Goal: Find specific page/section: Find specific page/section

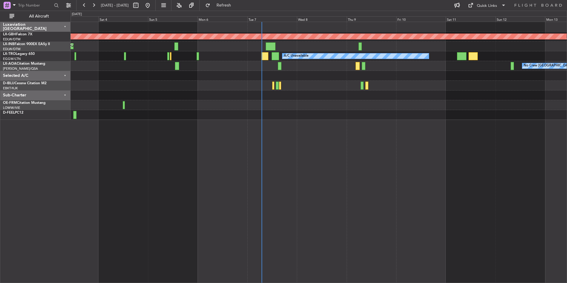
click at [467, 103] on div at bounding box center [319, 105] width 496 height 10
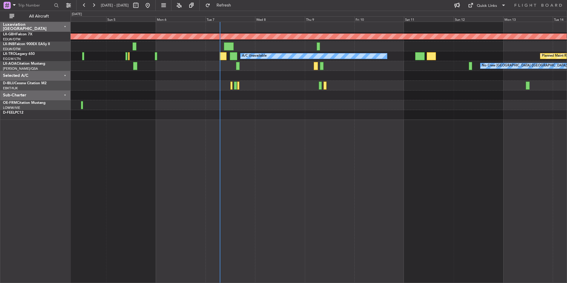
click at [439, 123] on div "Planned Maint Nurnberg Planned Maint [GEOGRAPHIC_DATA] A/C Unavailable Planned …" at bounding box center [319, 152] width 496 height 261
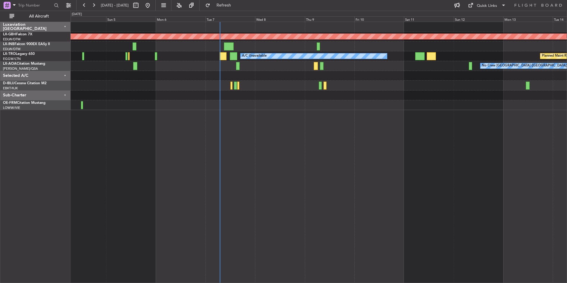
click at [64, 96] on div "Sub-Charter" at bounding box center [35, 95] width 70 height 10
